Goal: Check status: Check status

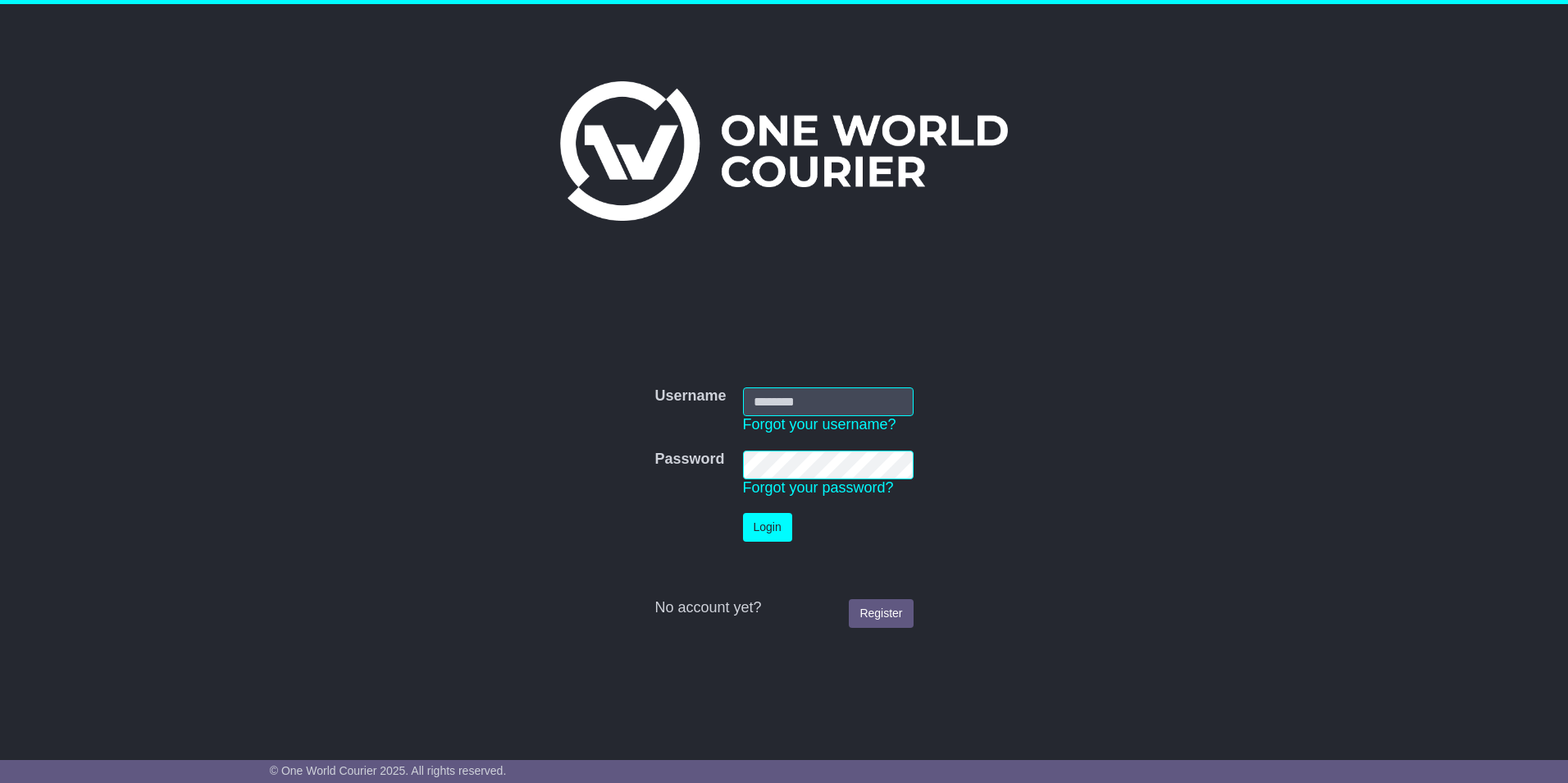
type input "**********"
click at [756, 521] on button "Login" at bounding box center [768, 527] width 49 height 28
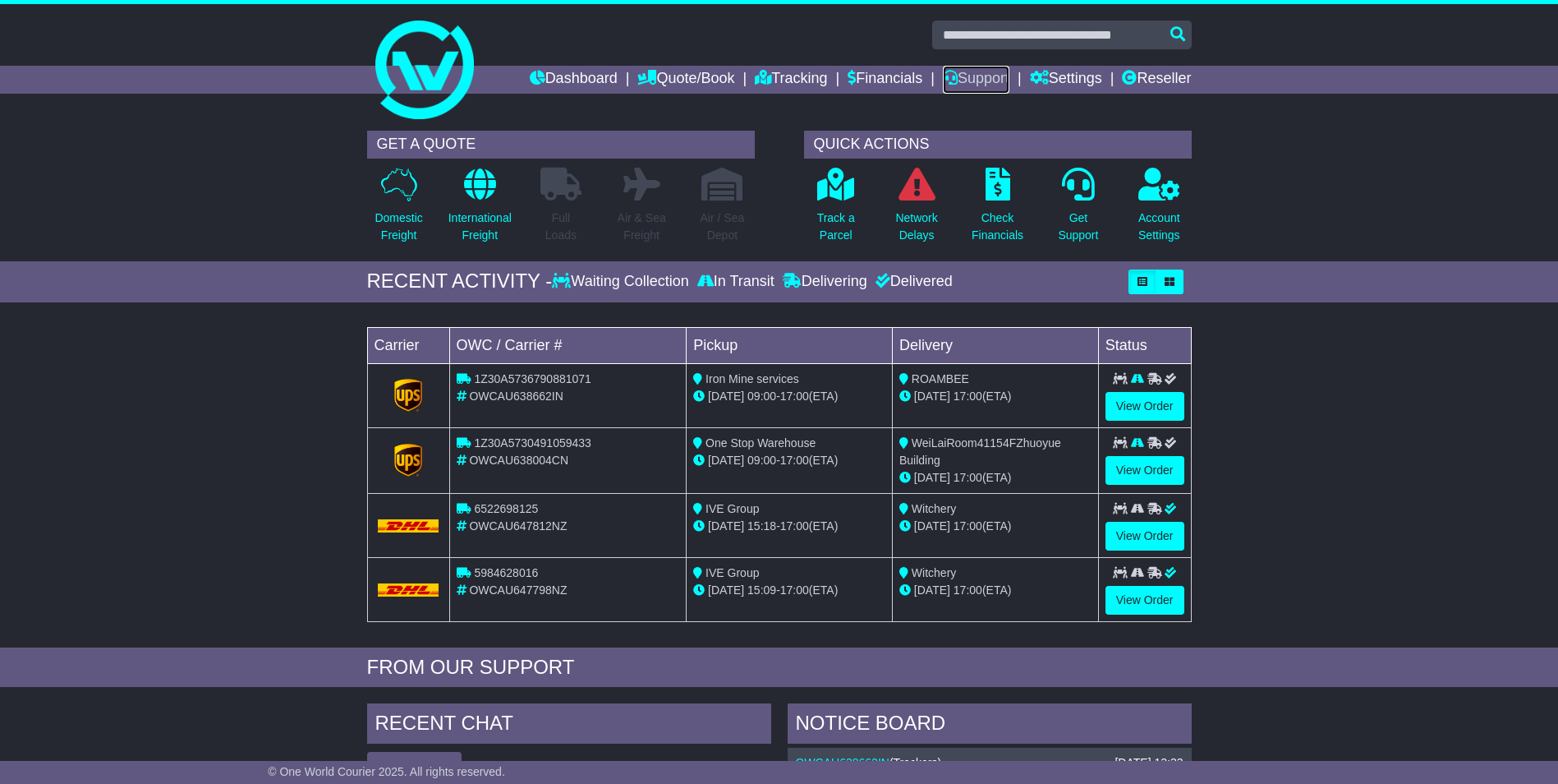
click at [958, 71] on link "Support" at bounding box center [976, 80] width 67 height 27
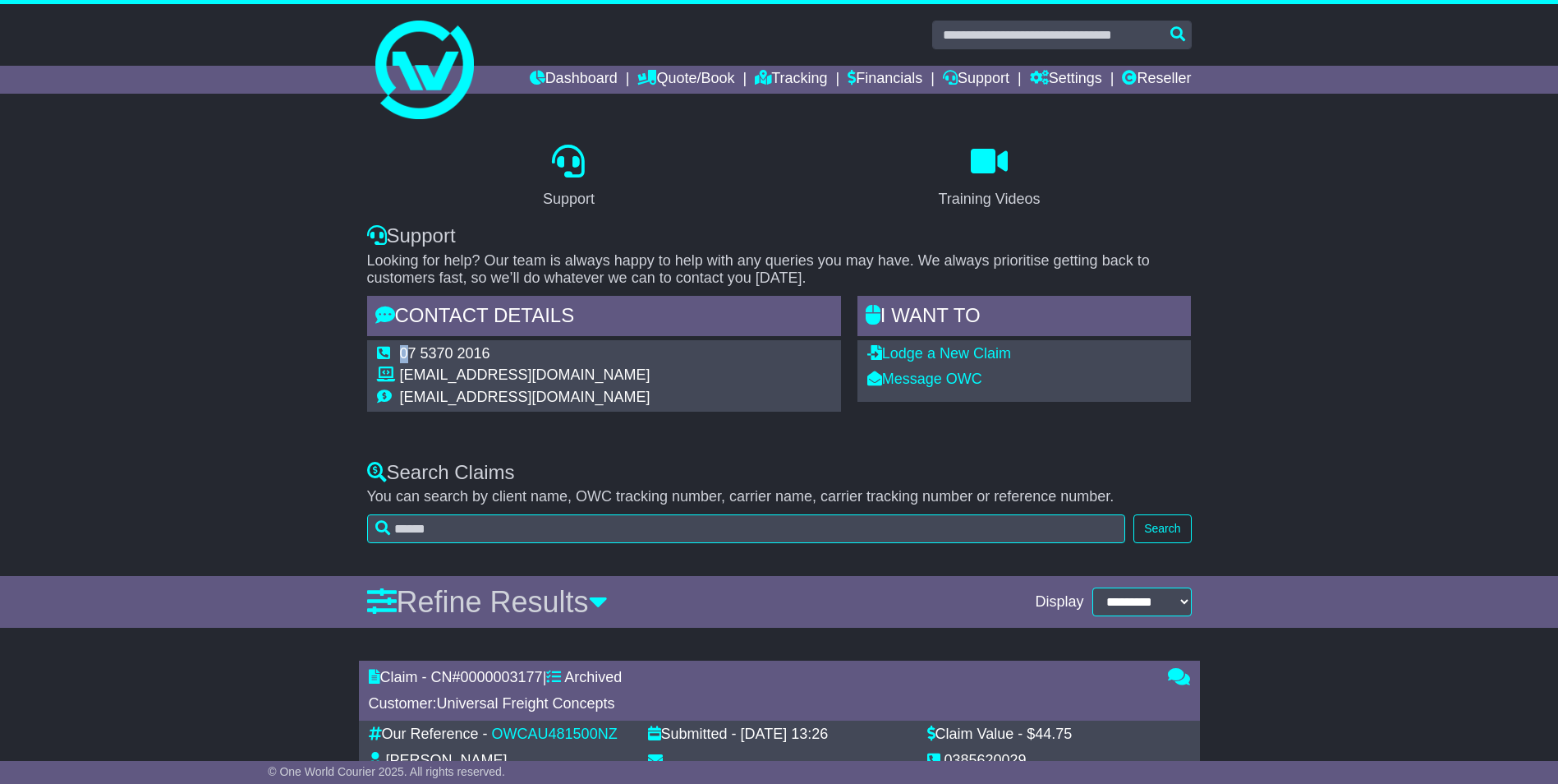
drag, startPoint x: 648, startPoint y: 389, endPoint x: 401, endPoint y: 358, distance: 248.9
click at [401, 358] on div "07 5370 2016 support@oneworldcourier.com.au accounts@oneworldcourier.com.au" at bounding box center [604, 376] width 474 height 71
drag, startPoint x: 745, startPoint y: 411, endPoint x: 904, endPoint y: 389, distance: 160.5
click at [745, 411] on div "Support Training Videos Support Looking for help? Our team is always happy to h…" at bounding box center [779, 271] width 841 height 298
click at [930, 385] on link "Message OWC" at bounding box center [925, 378] width 115 height 16
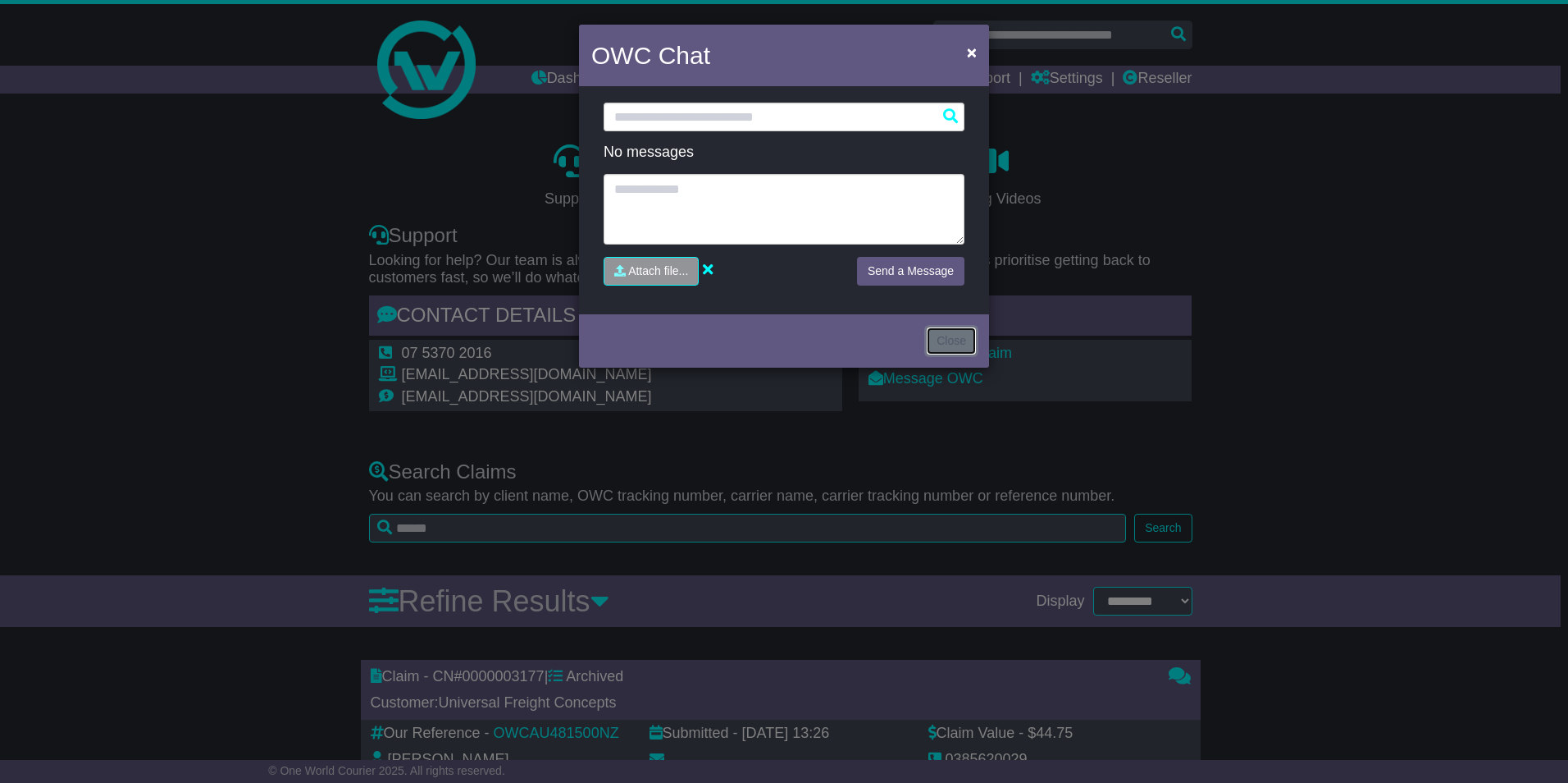
click at [940, 350] on button "Close" at bounding box center [952, 340] width 51 height 28
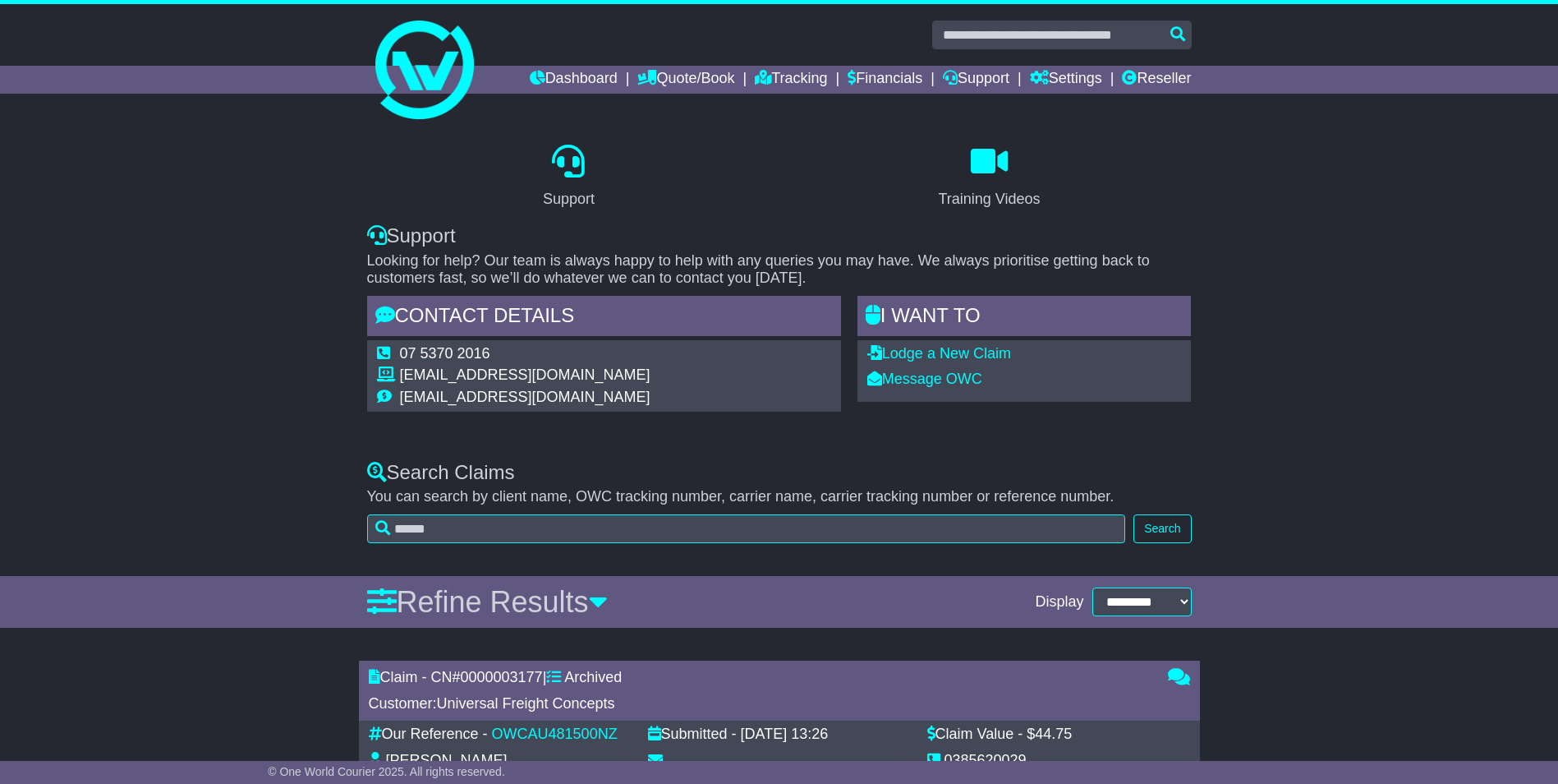
click at [767, 394] on div "07 5370 2016 support@oneworldcourier.com.au accounts@oneworldcourier.com.au" at bounding box center [604, 376] width 474 height 71
click at [539, 68] on link "Dashboard" at bounding box center [573, 80] width 88 height 27
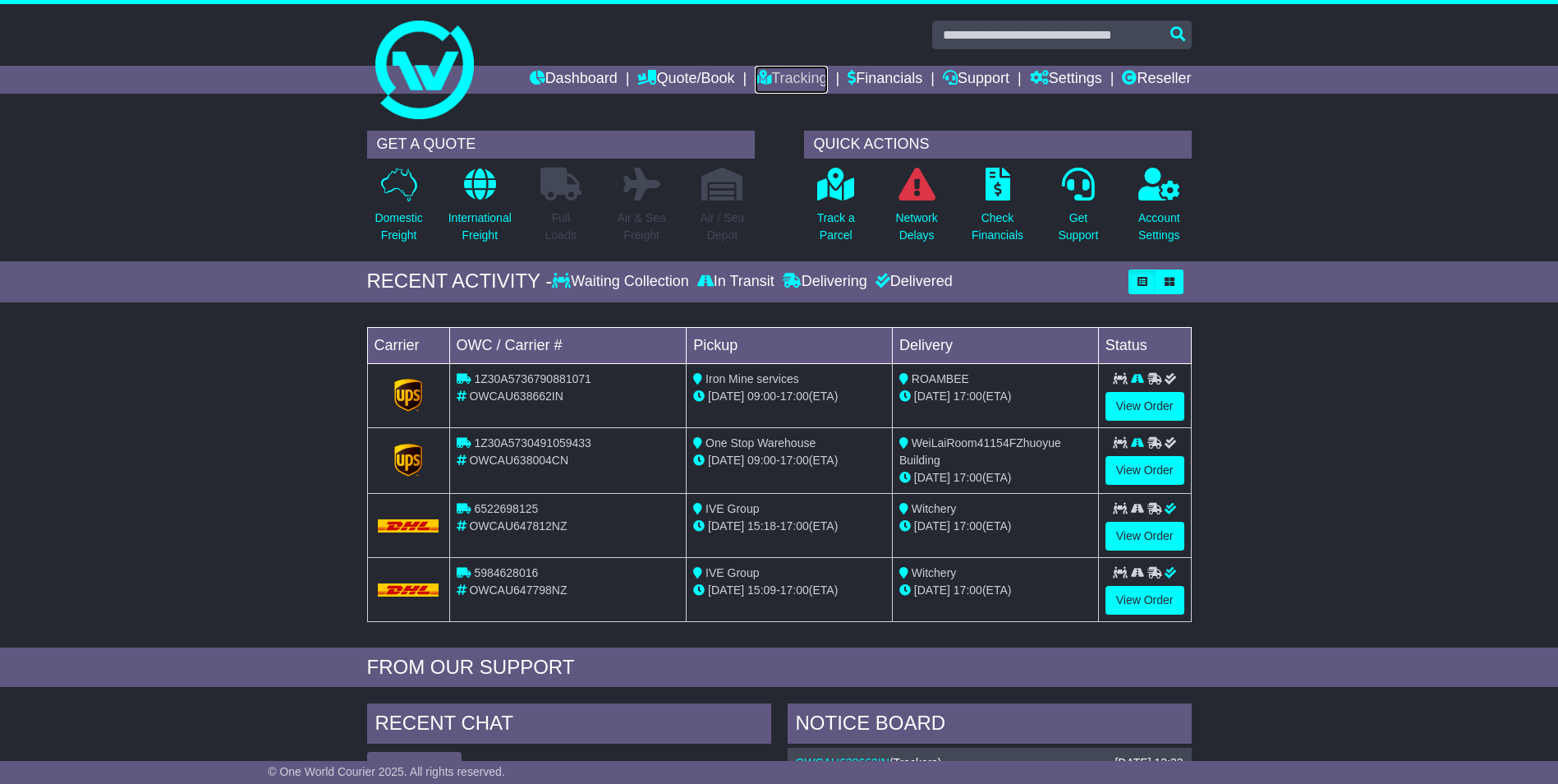
click at [777, 68] on link "Tracking" at bounding box center [790, 80] width 72 height 27
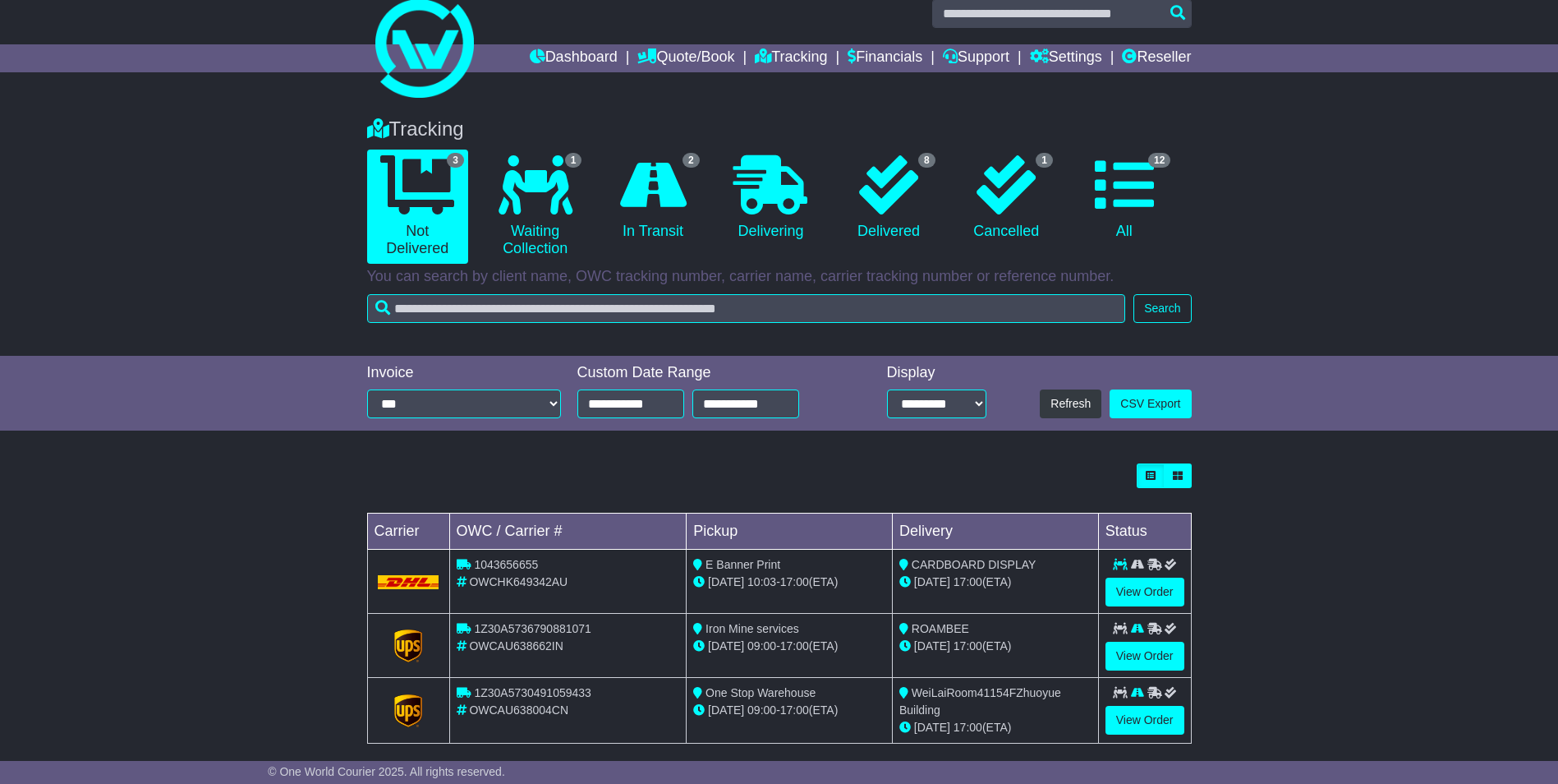
scroll to position [39, 0]
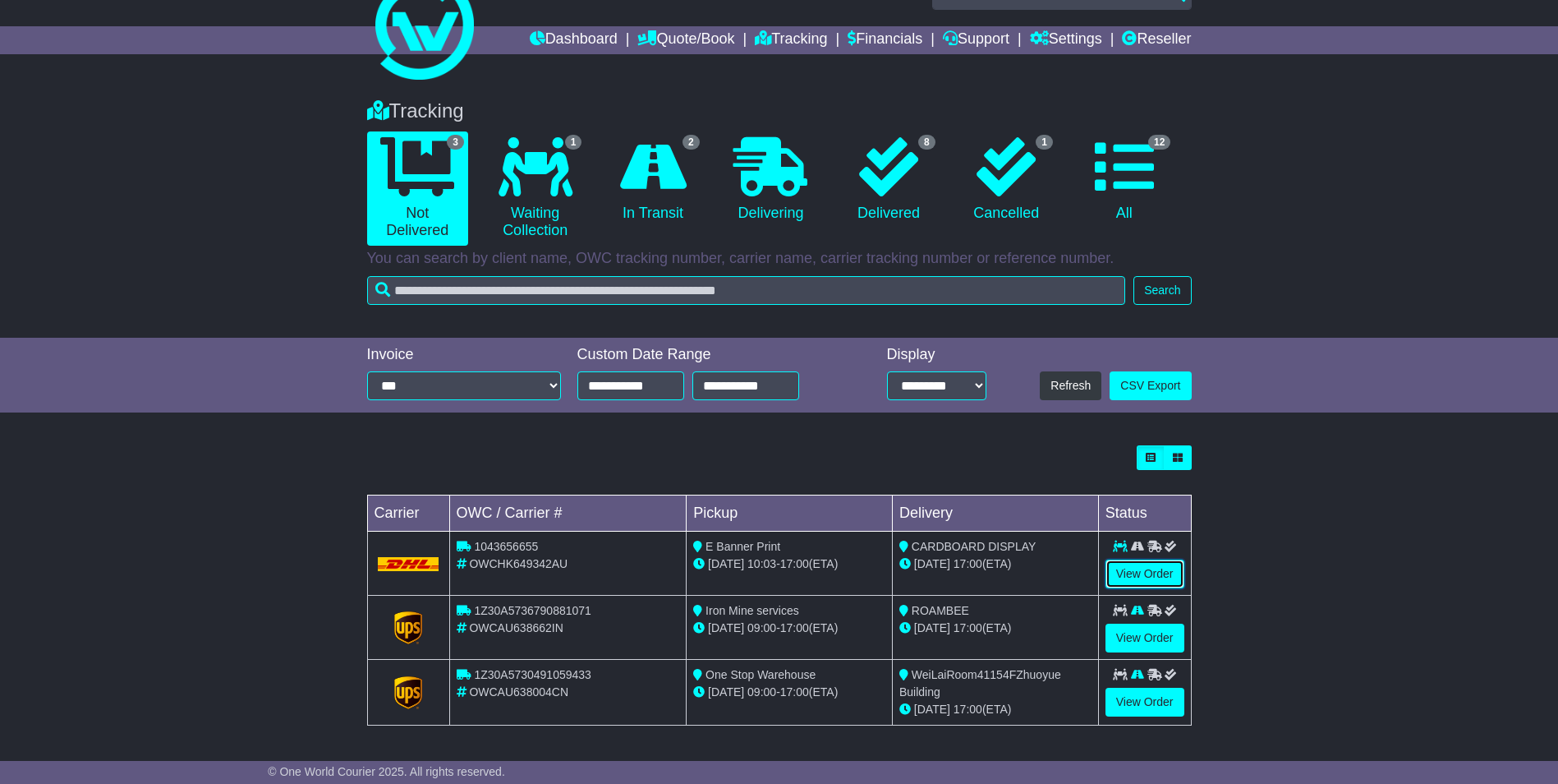
click at [1170, 579] on link "View Order" at bounding box center [1145, 573] width 79 height 28
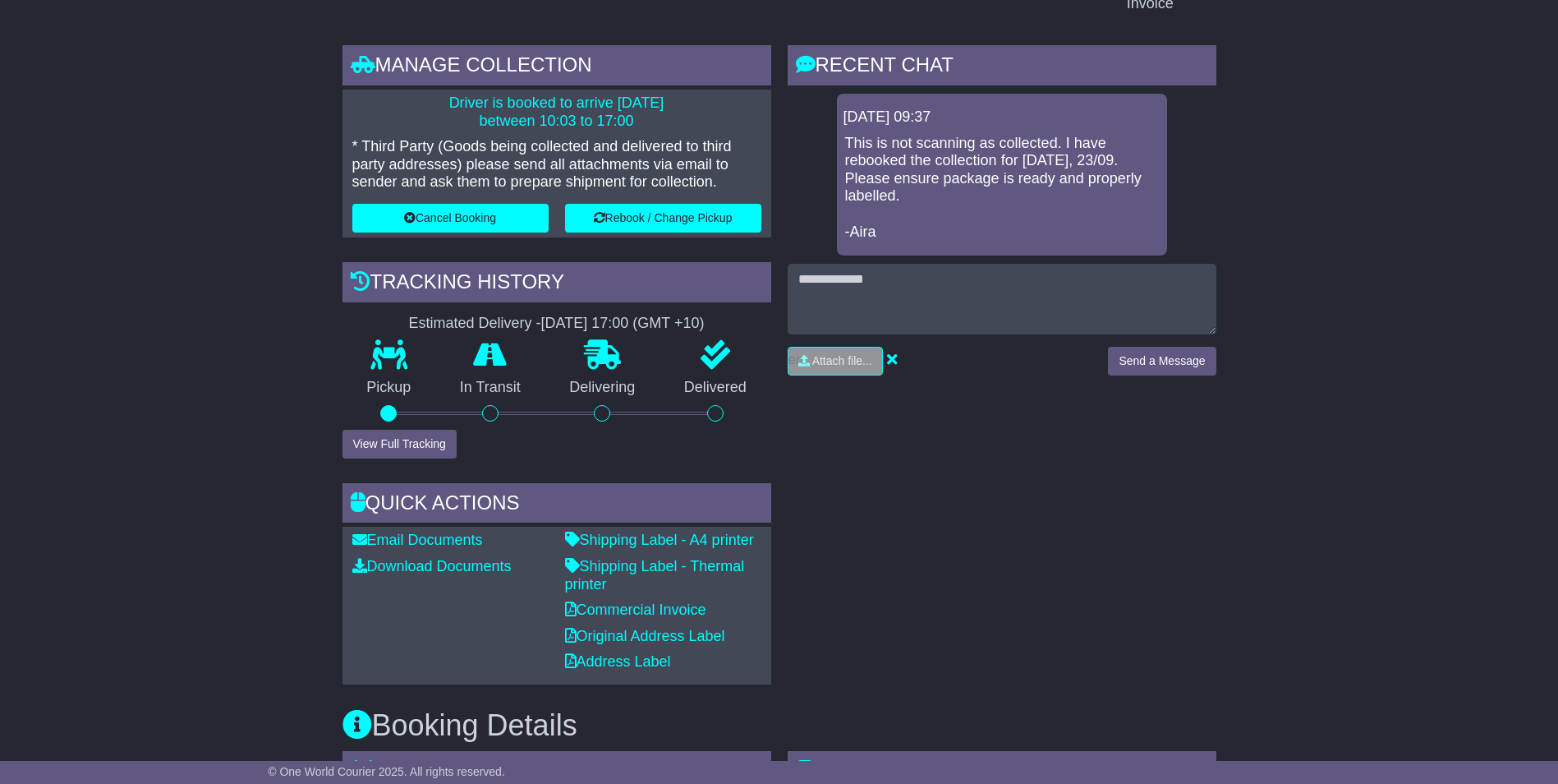
scroll to position [329, 0]
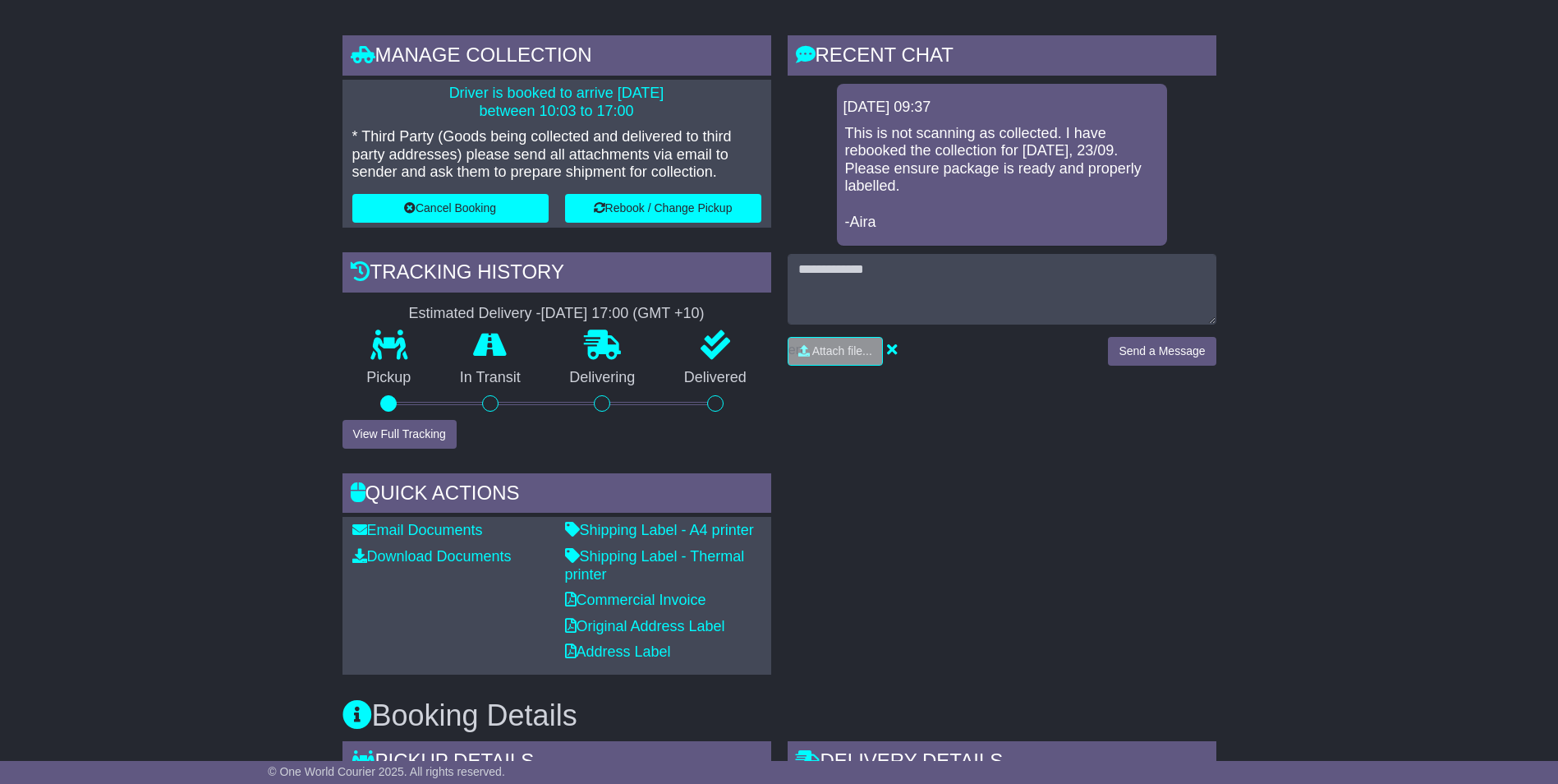
drag, startPoint x: 168, startPoint y: 312, endPoint x: 138, endPoint y: 185, distance: 130.5
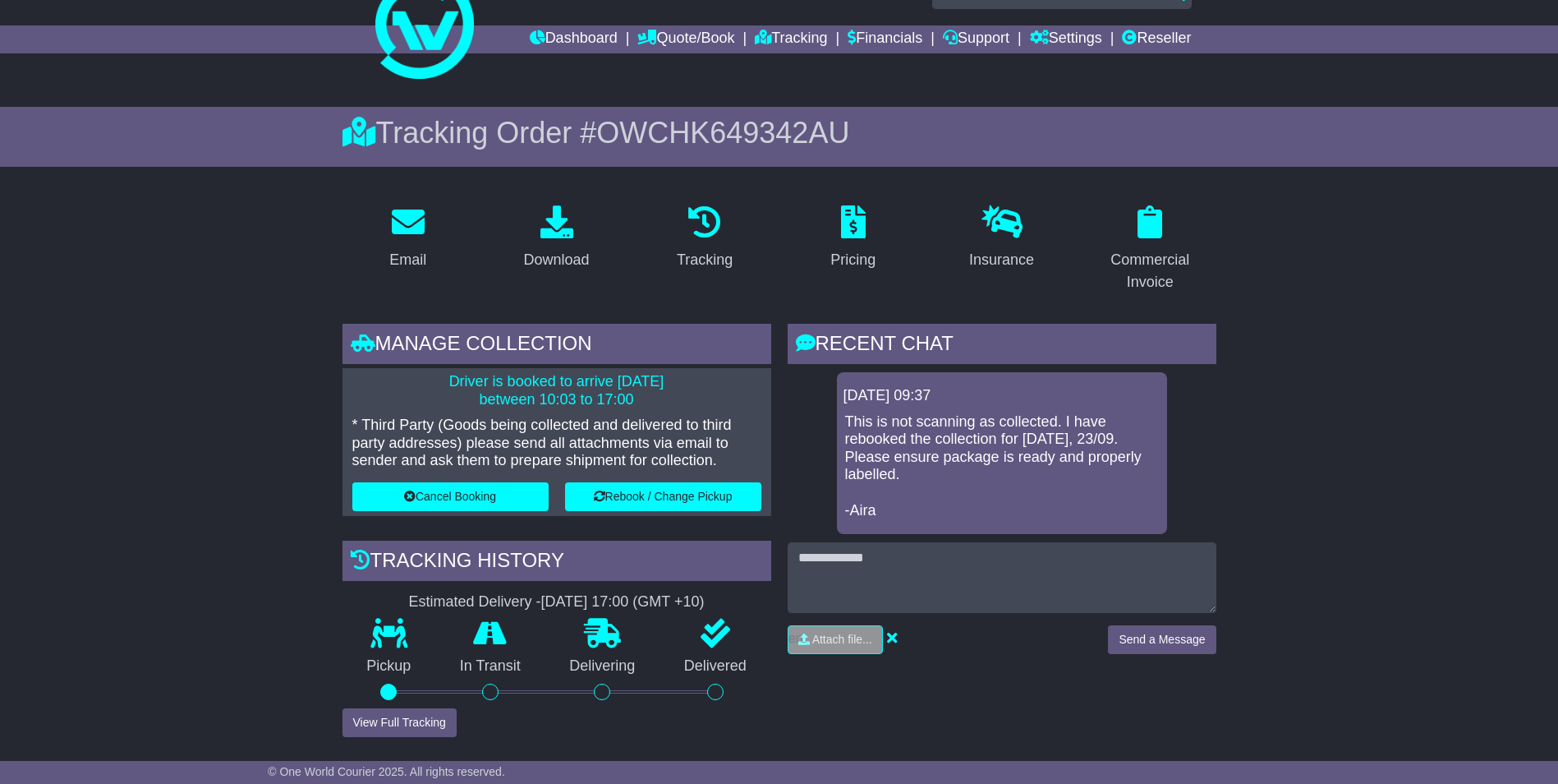
scroll to position [0, 0]
